Goal: Navigation & Orientation: Find specific page/section

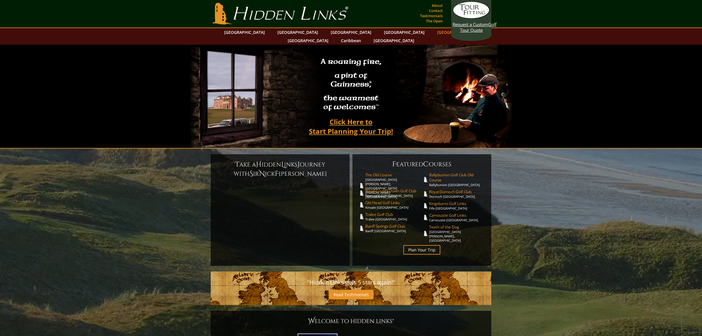
click at [434, 32] on link "[GEOGRAPHIC_DATA]" at bounding box center [457, 32] width 46 height 8
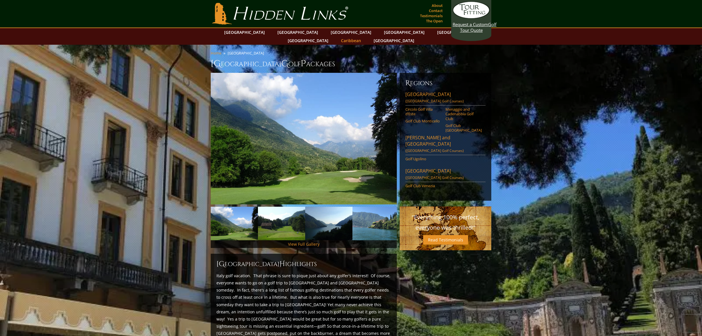
click at [364, 36] on link "Caribbean" at bounding box center [351, 40] width 26 height 8
